Goal: Task Accomplishment & Management: Complete application form

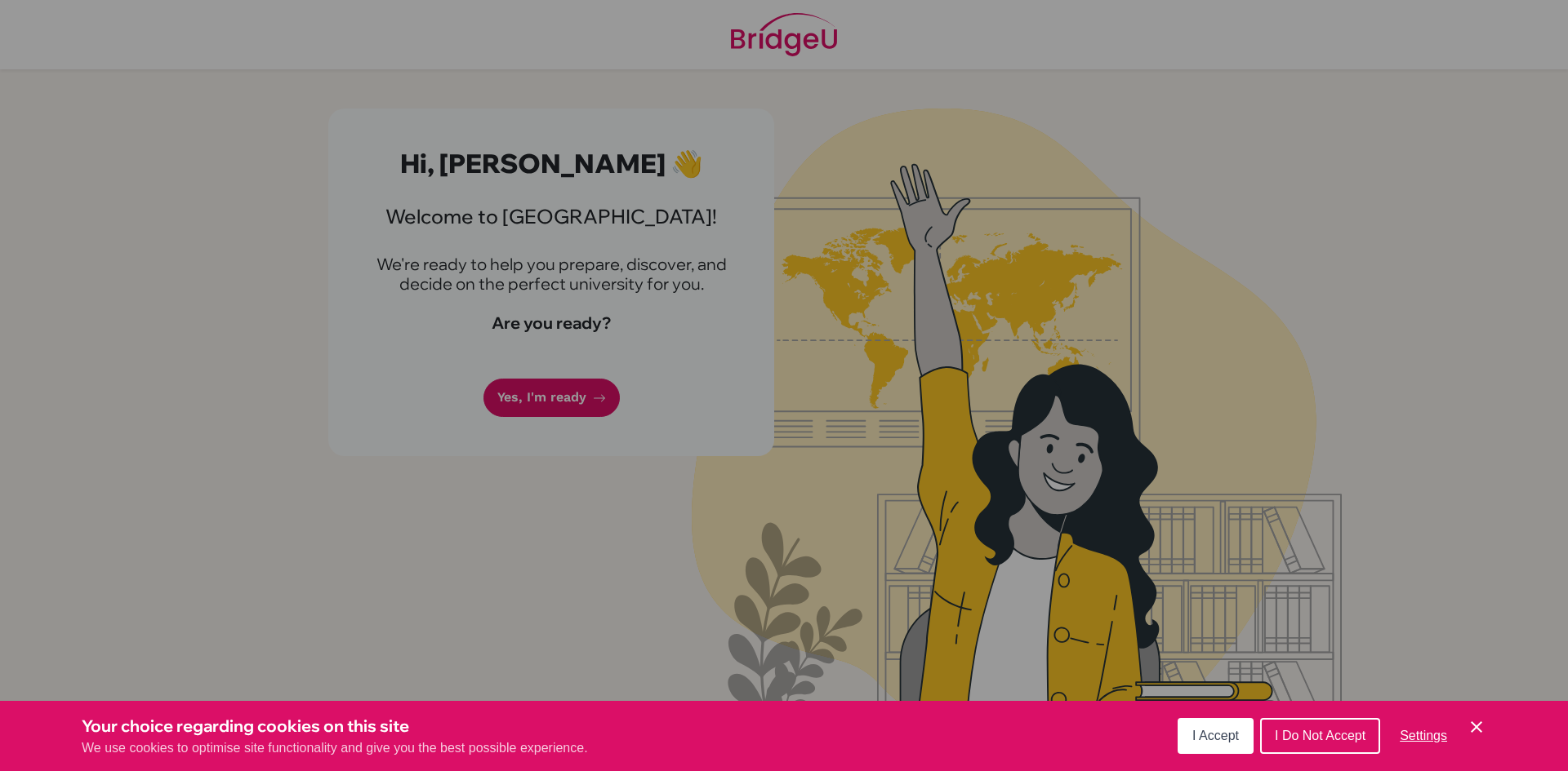
click at [1195, 741] on span "I Accept" at bounding box center [1215, 735] width 47 height 14
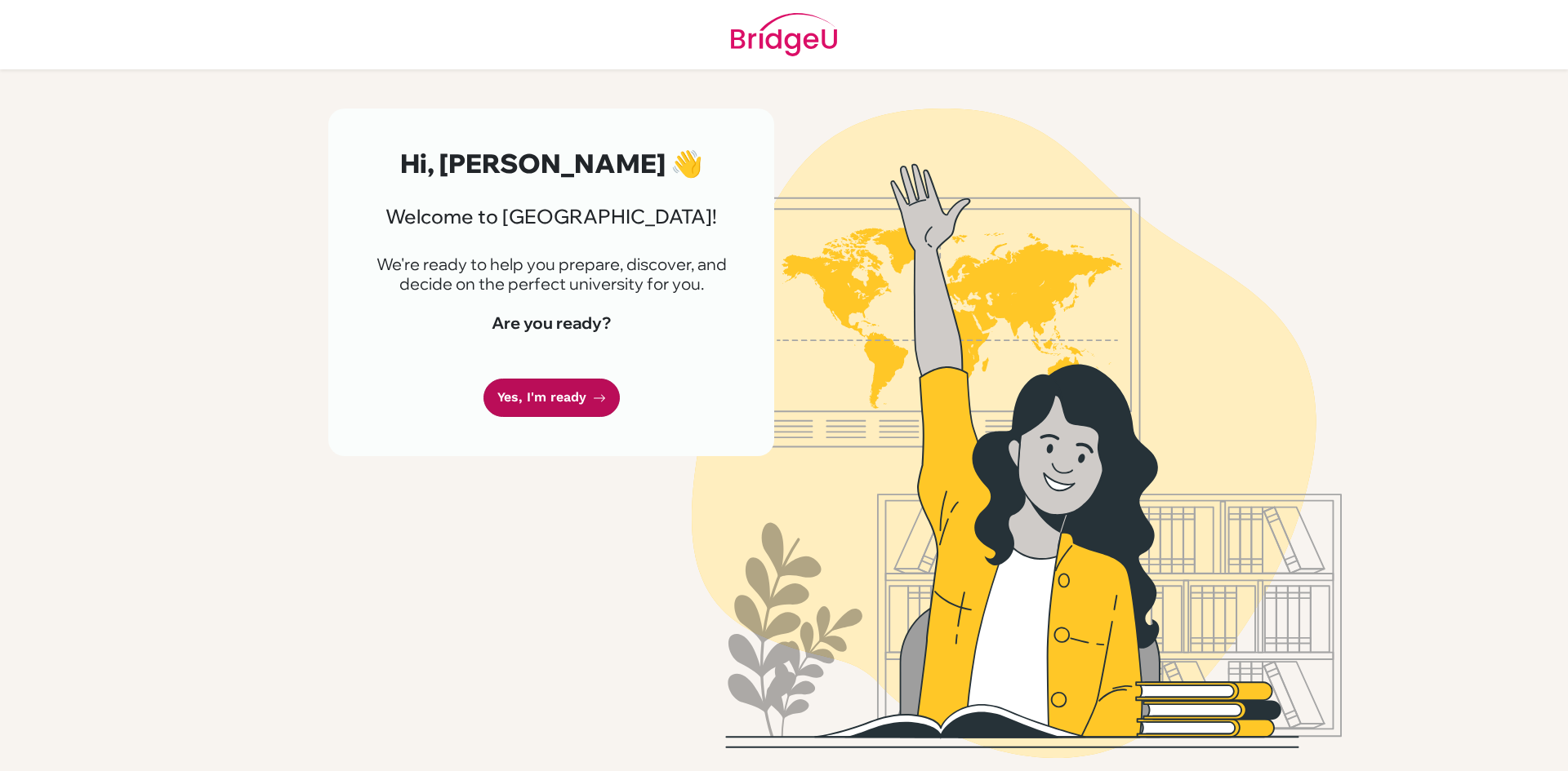
click at [519, 404] on link "Yes, I'm ready" at bounding box center [551, 398] width 136 height 38
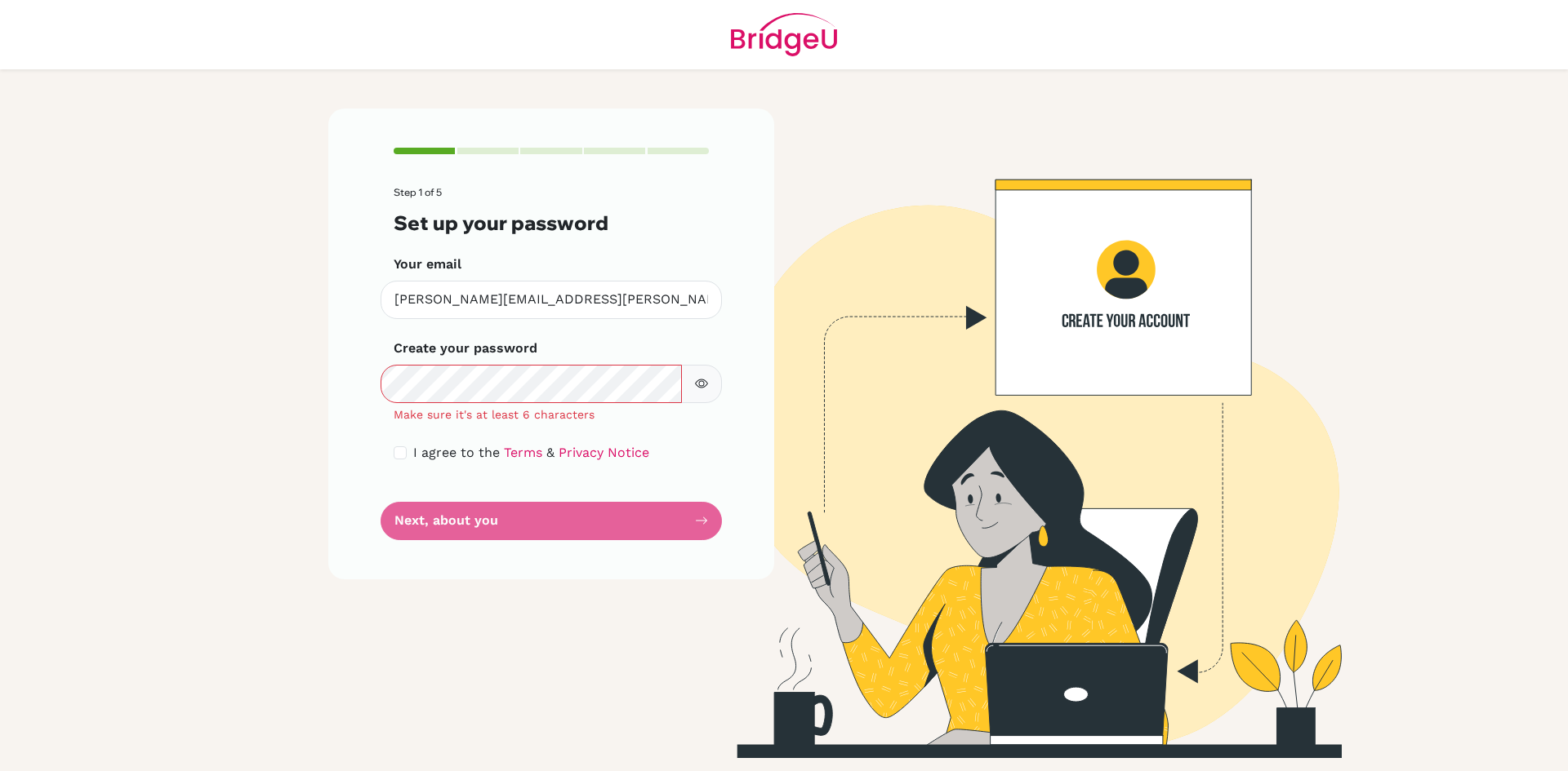
click at [693, 384] on button "button" at bounding box center [701, 384] width 41 height 38
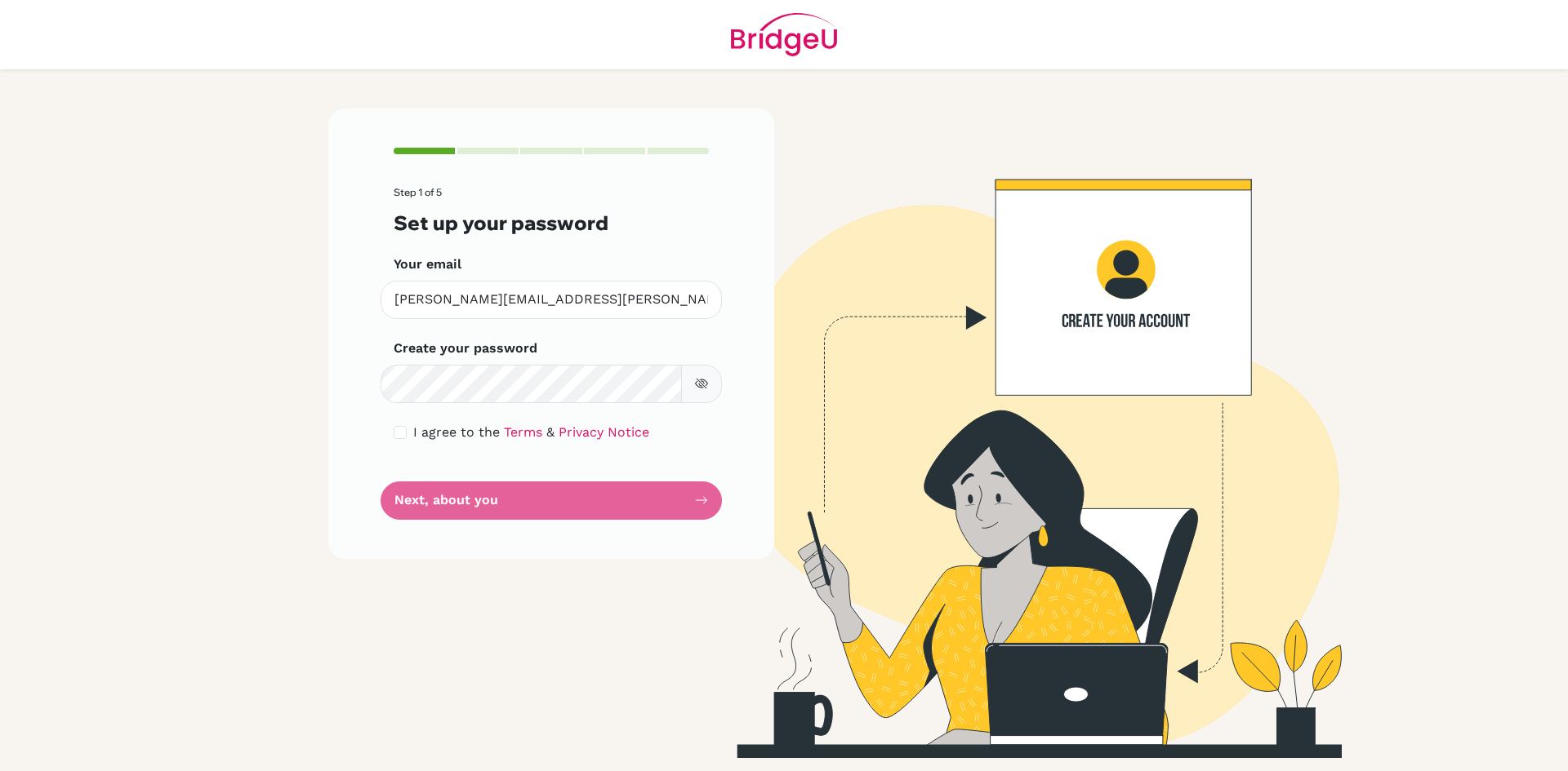
click at [410, 434] on div "I agree to the Terms & Privacy Notice" at bounding box center [551, 432] width 315 height 20
click at [400, 431] on input "checkbox" at bounding box center [400, 432] width 13 height 13
checkbox input "true"
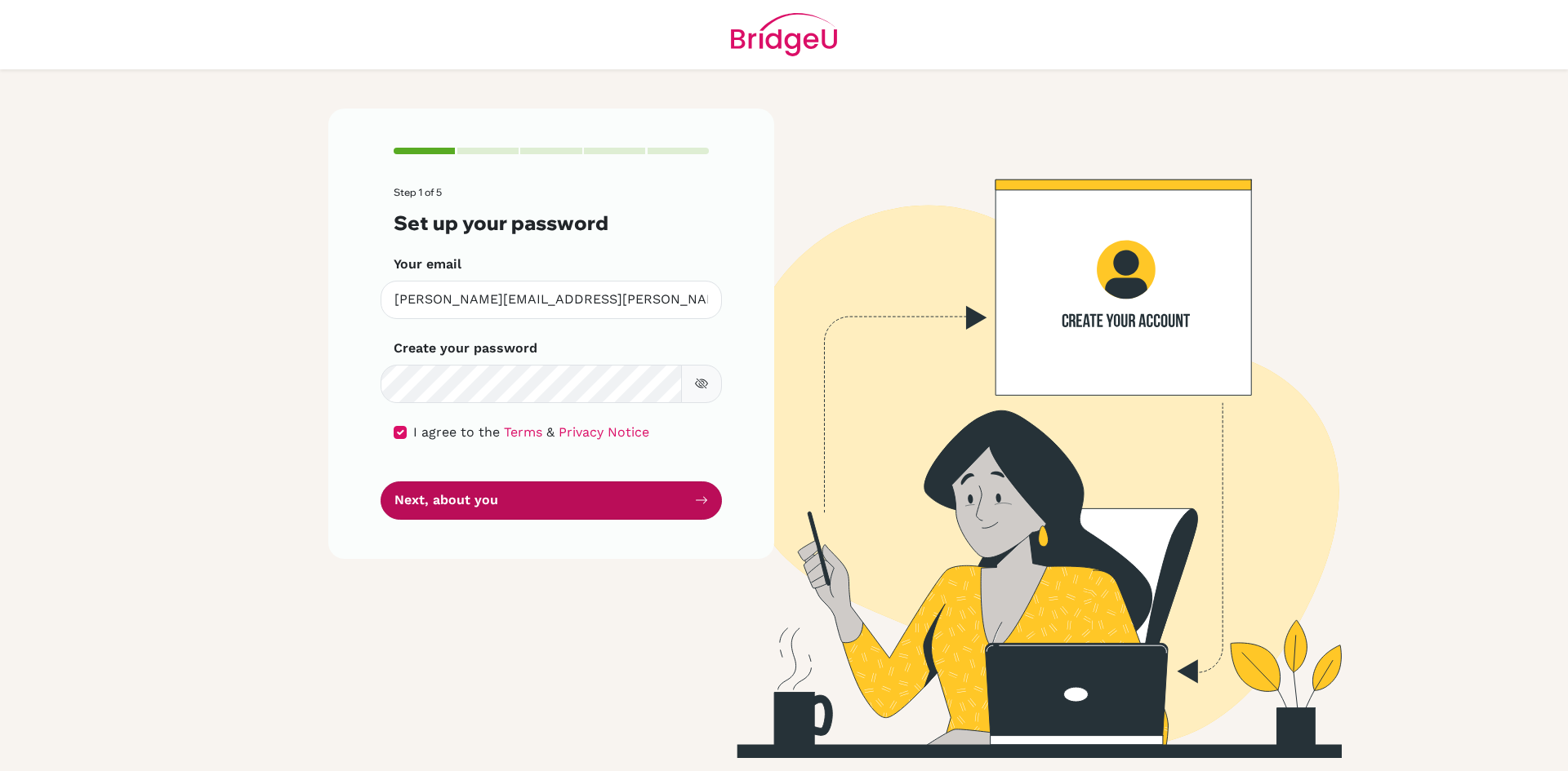
click at [424, 501] on button "Next, about you" at bounding box center [551, 501] width 341 height 38
